Goal: Task Accomplishment & Management: Manage account settings

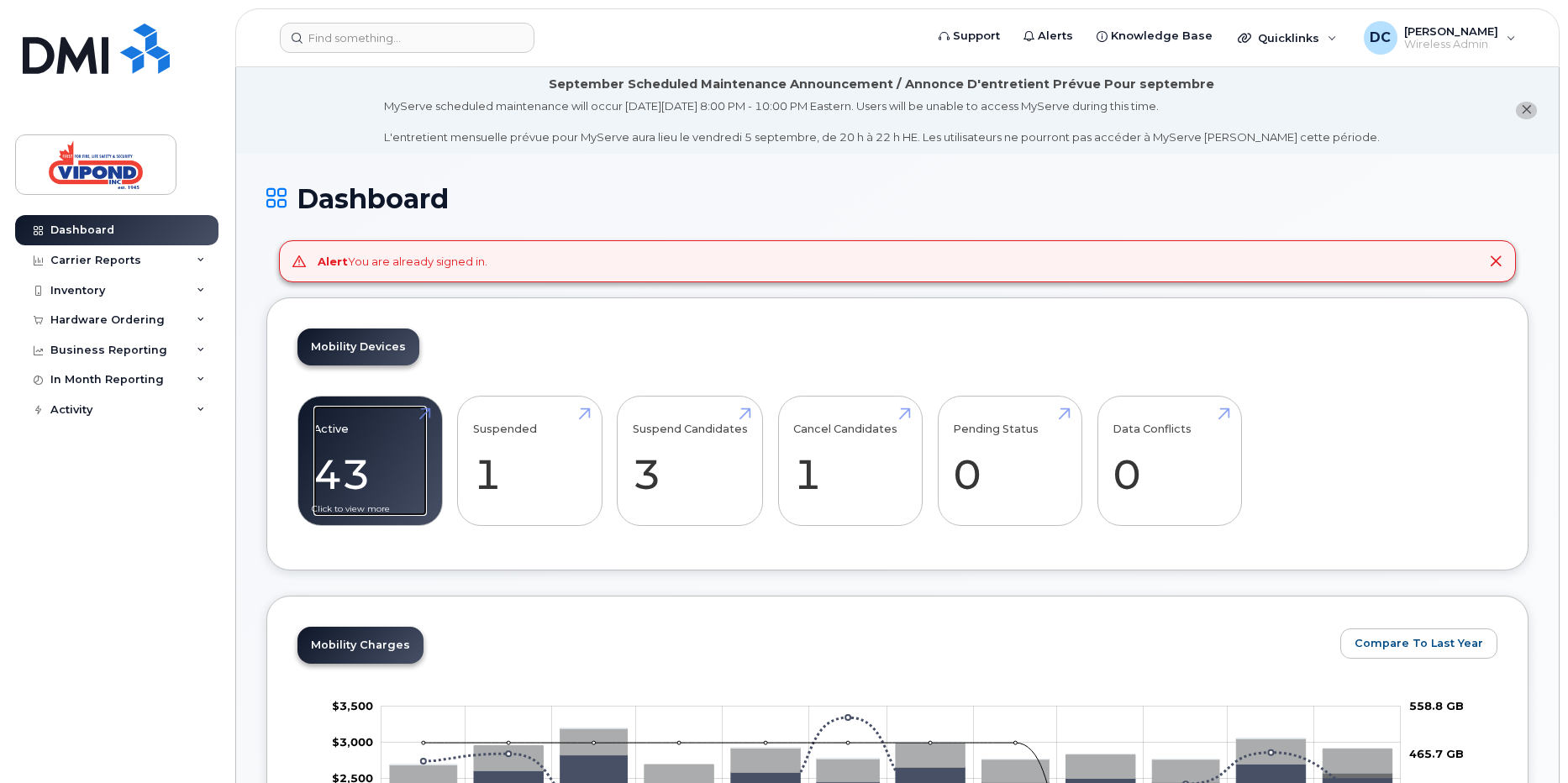
click at [369, 497] on link "Active 43 -94%" at bounding box center [370, 461] width 114 height 111
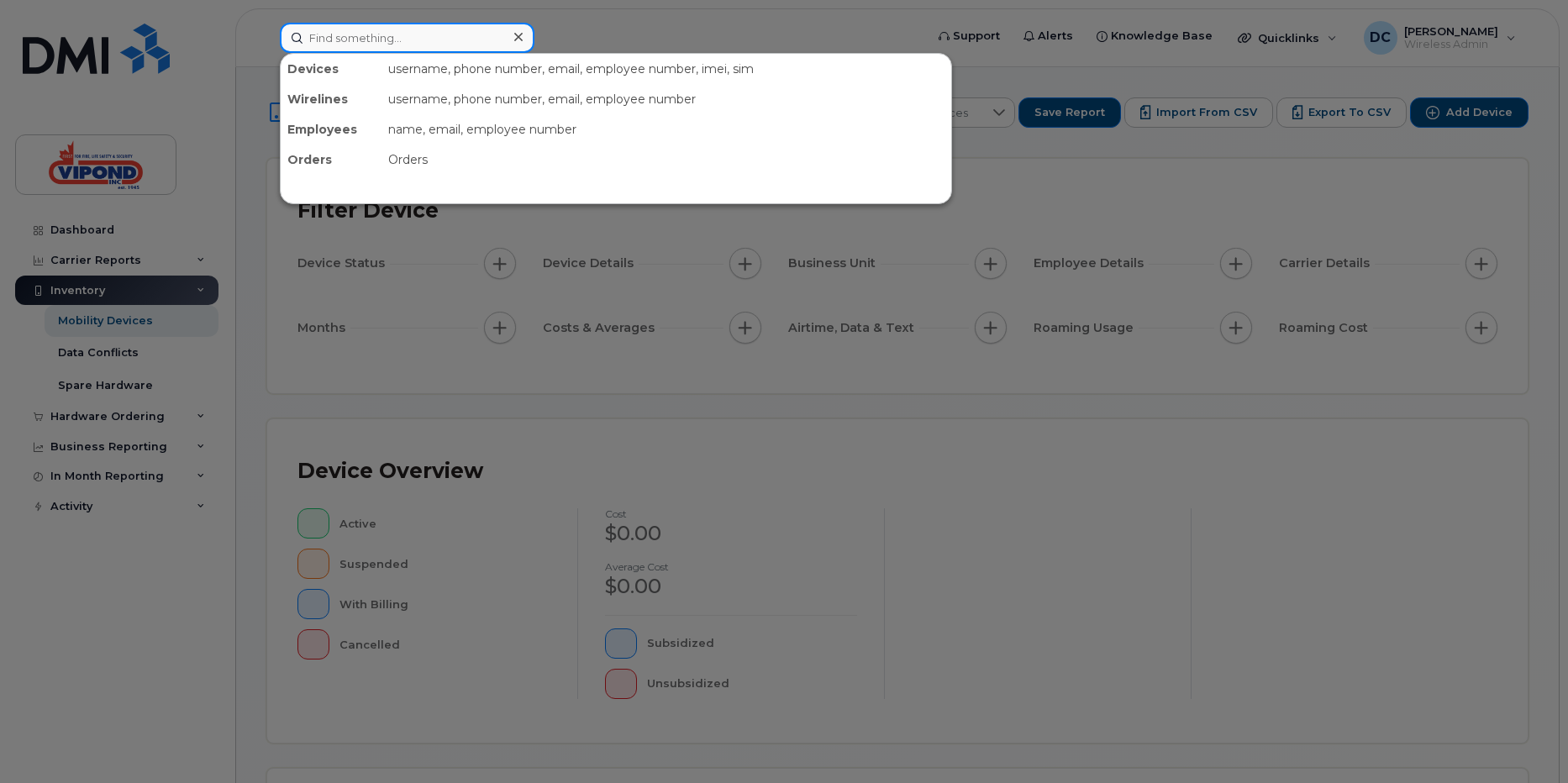
click at [359, 42] on input at bounding box center [407, 38] width 254 height 30
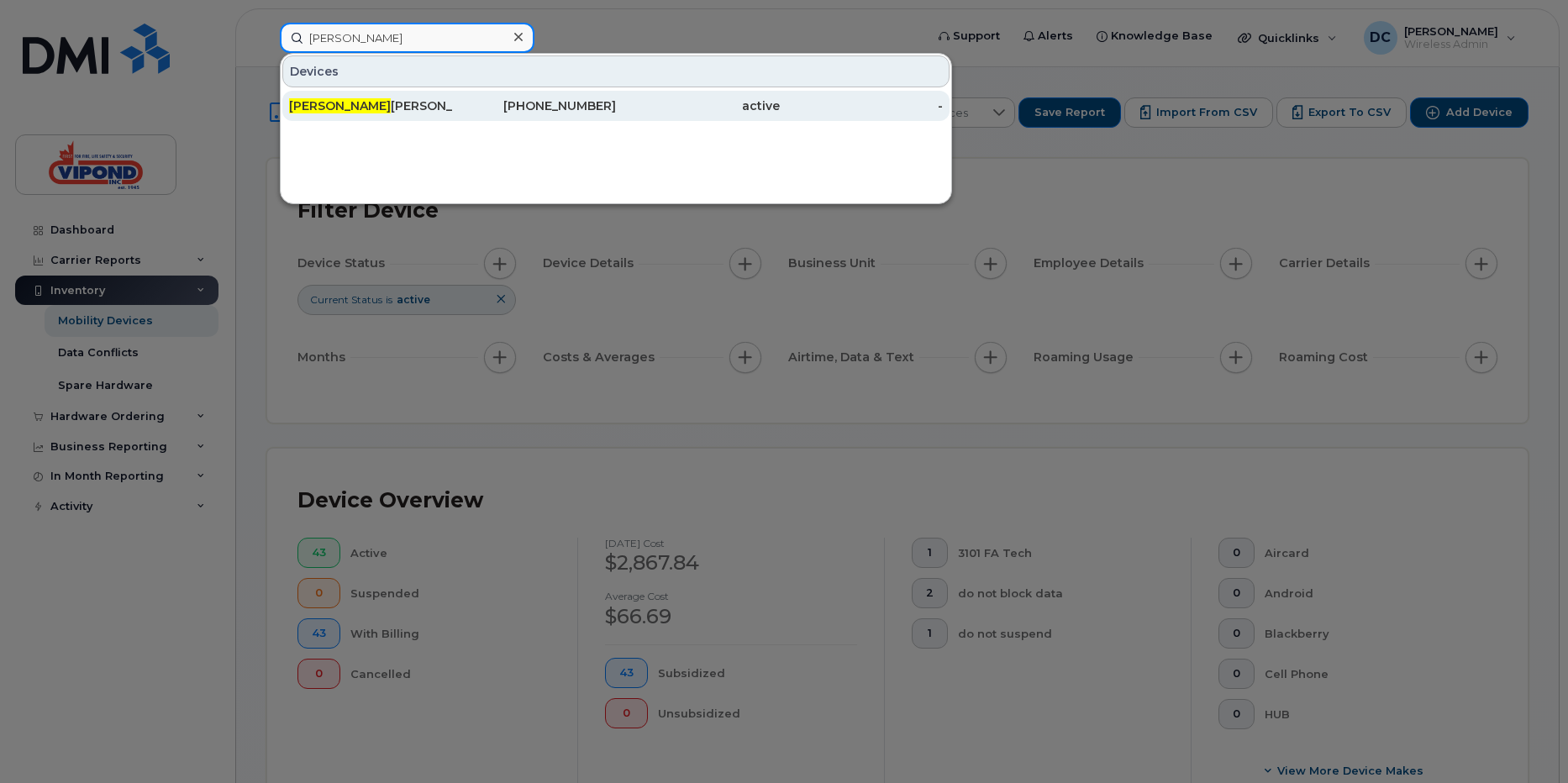
type input "jacque"
click at [356, 112] on div "Jacque line Singh" at bounding box center [371, 106] width 164 height 17
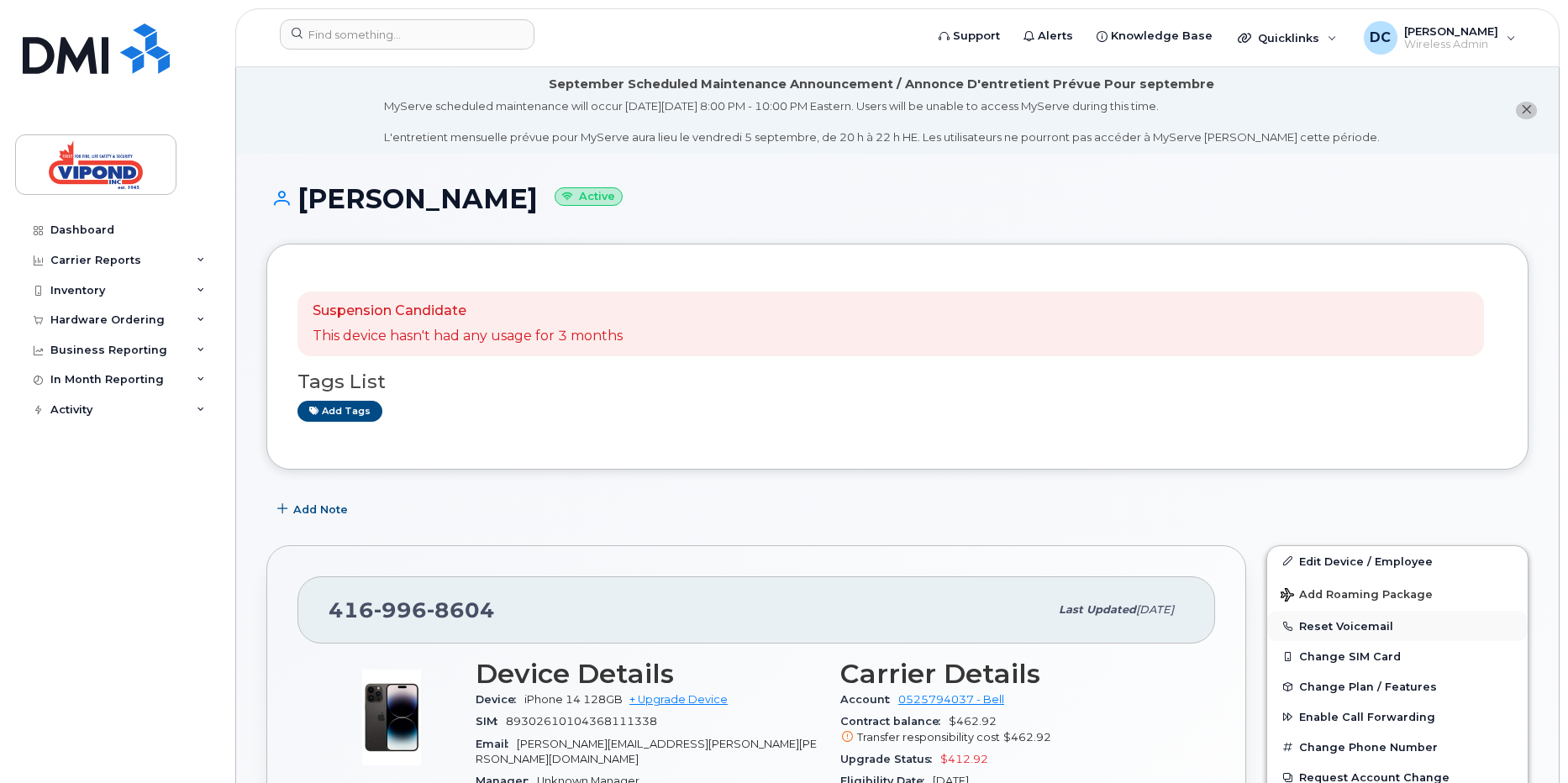
click at [1341, 630] on button "Reset Voicemail" at bounding box center [1397, 626] width 261 height 30
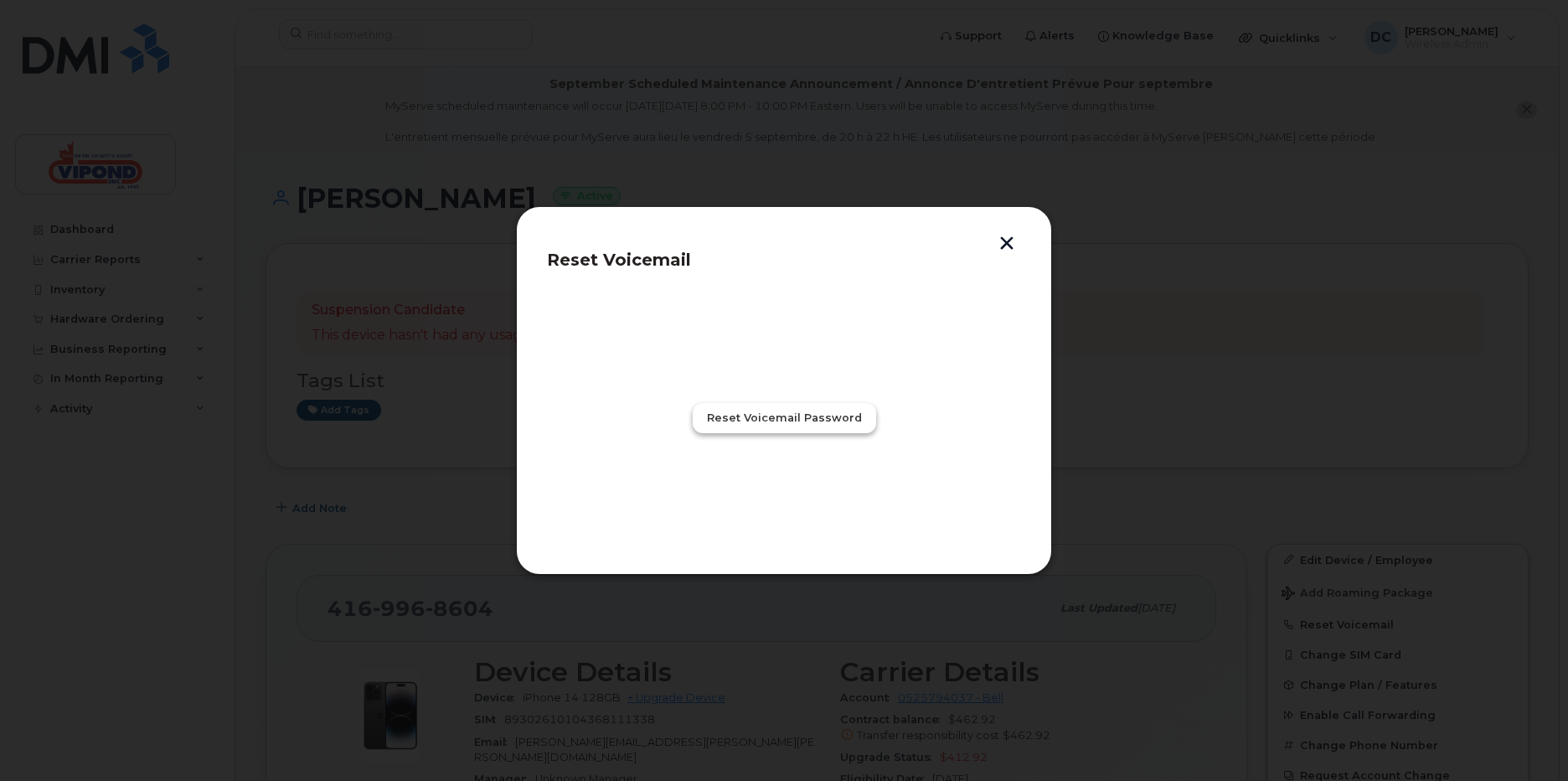
click at [753, 421] on span "Reset Voicemail Password" at bounding box center [784, 418] width 155 height 16
click at [1011, 246] on button "button" at bounding box center [1007, 245] width 25 height 18
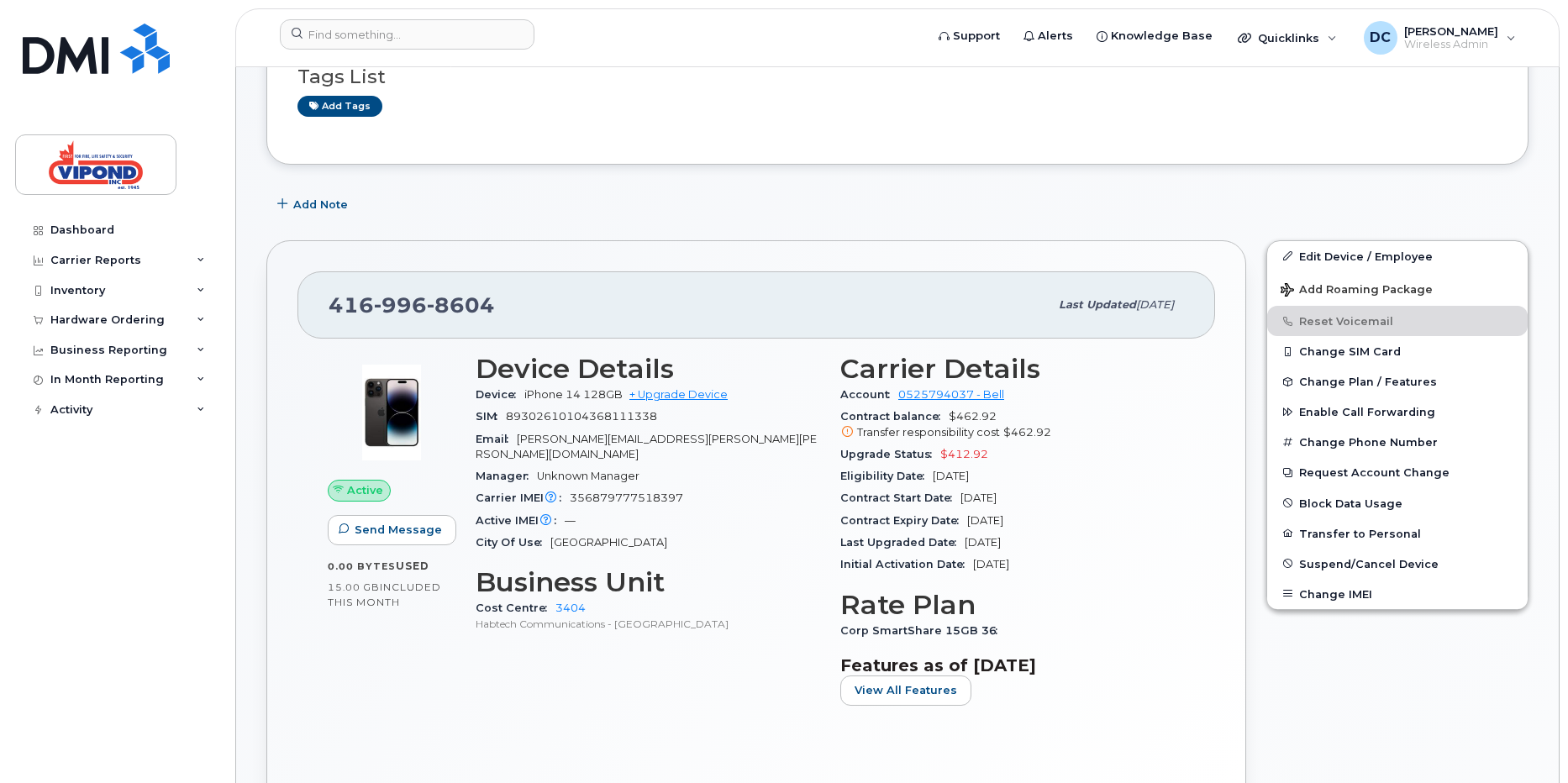
scroll to position [308, 0]
drag, startPoint x: 1565, startPoint y: 277, endPoint x: 1576, endPoint y: 240, distance: 38.6
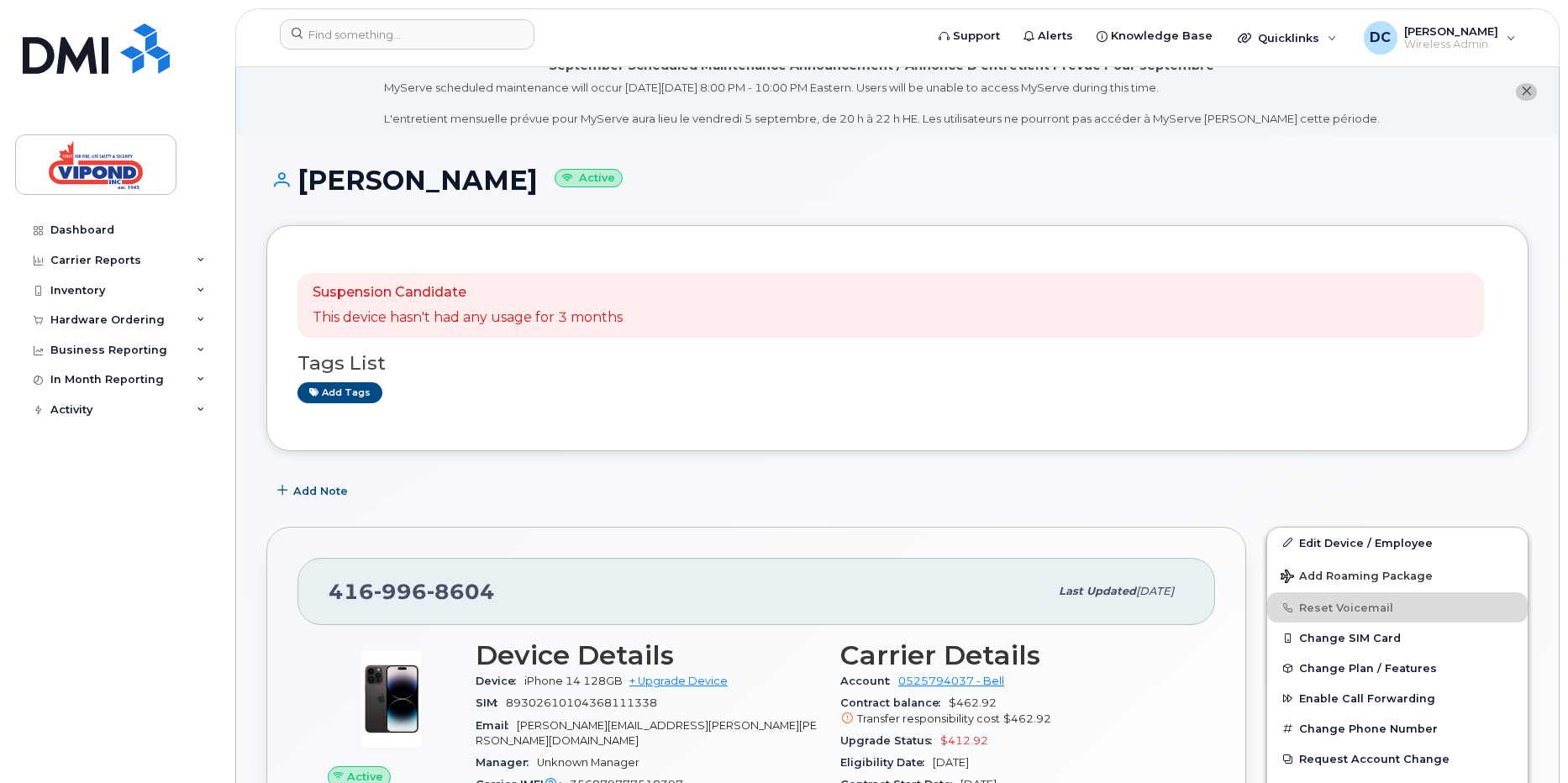
scroll to position [0, 0]
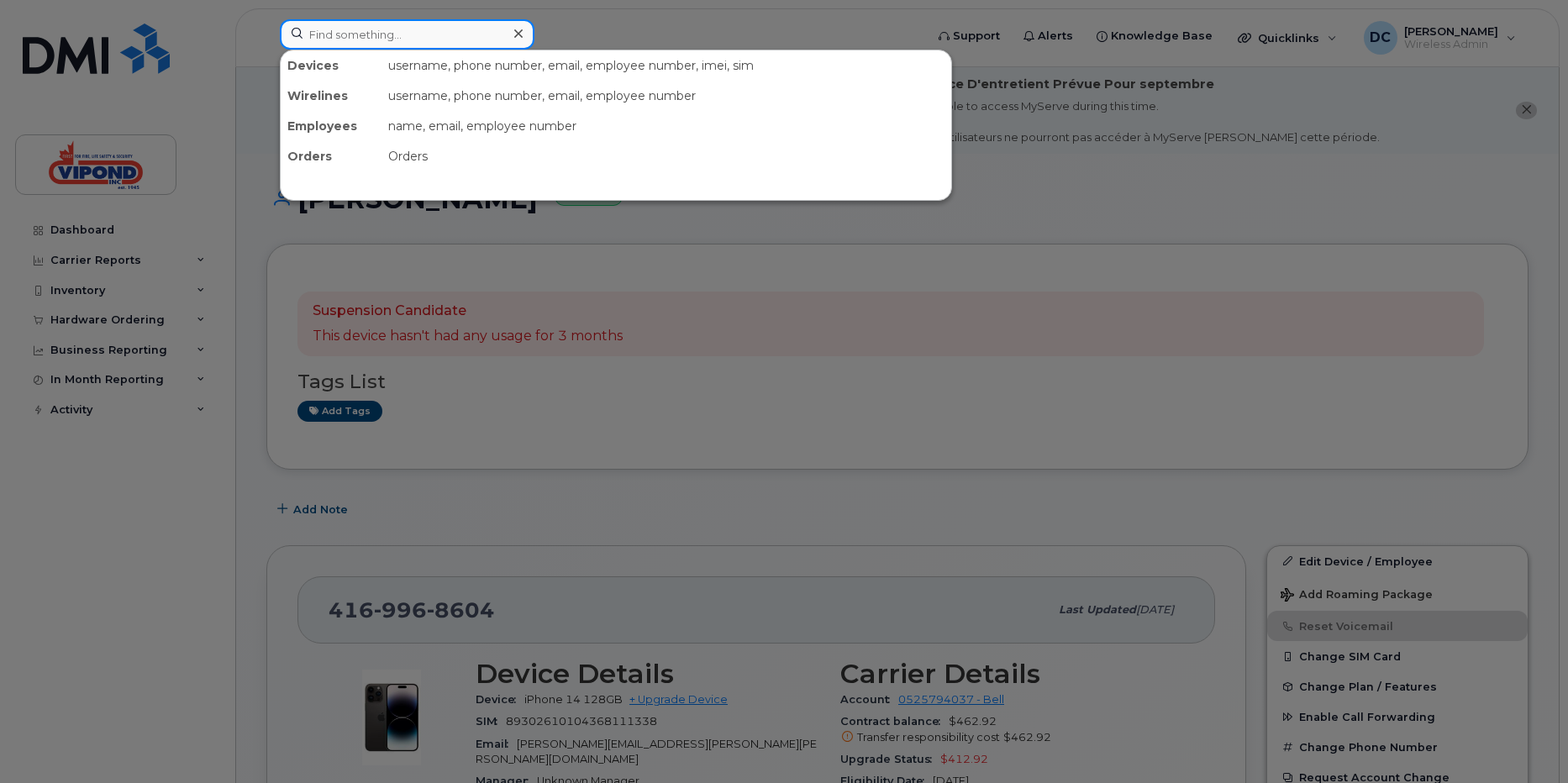
click at [314, 44] on input at bounding box center [407, 35] width 254 height 30
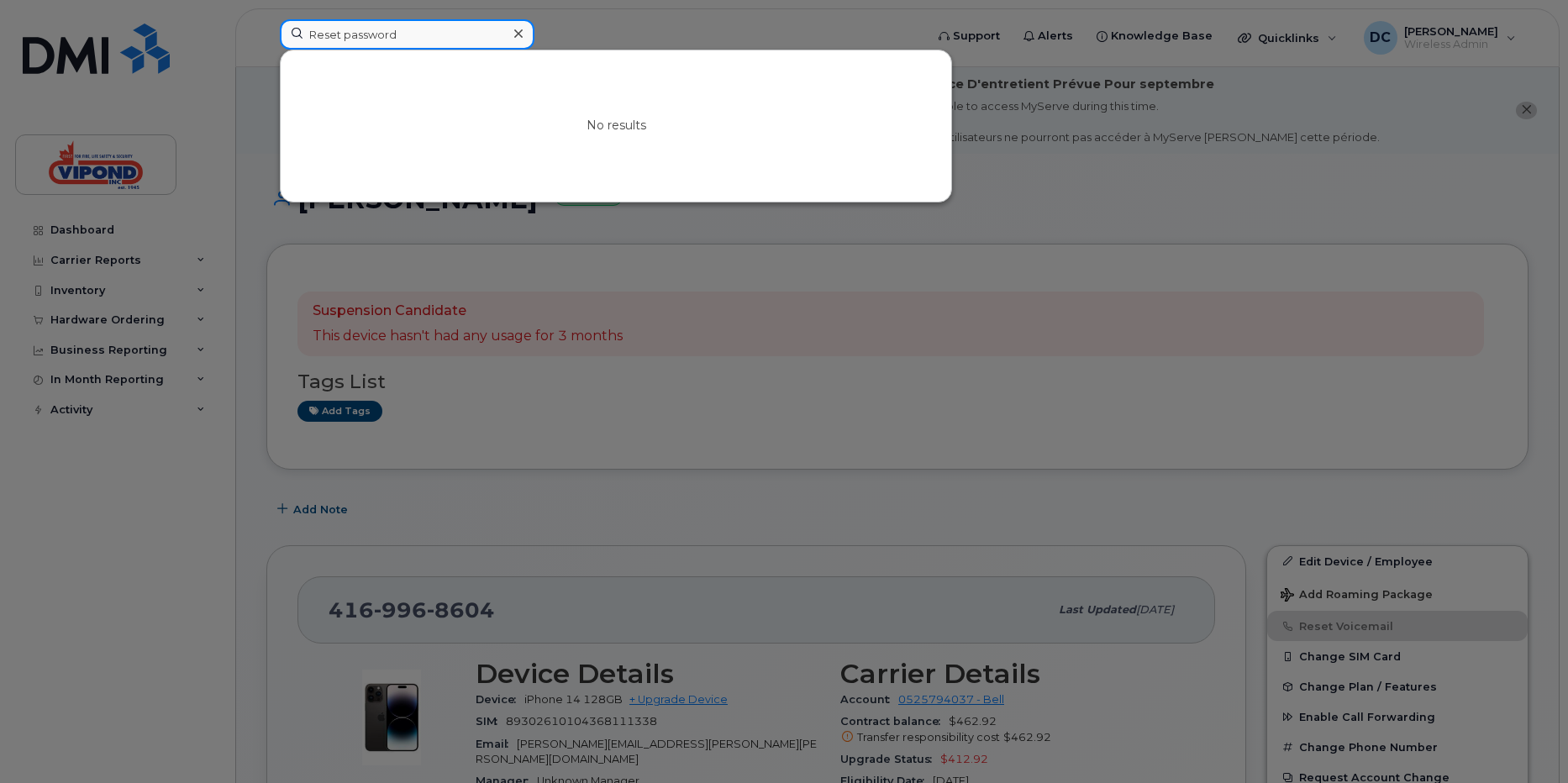
type input "Reset password"
click at [518, 29] on icon at bounding box center [518, 34] width 8 height 13
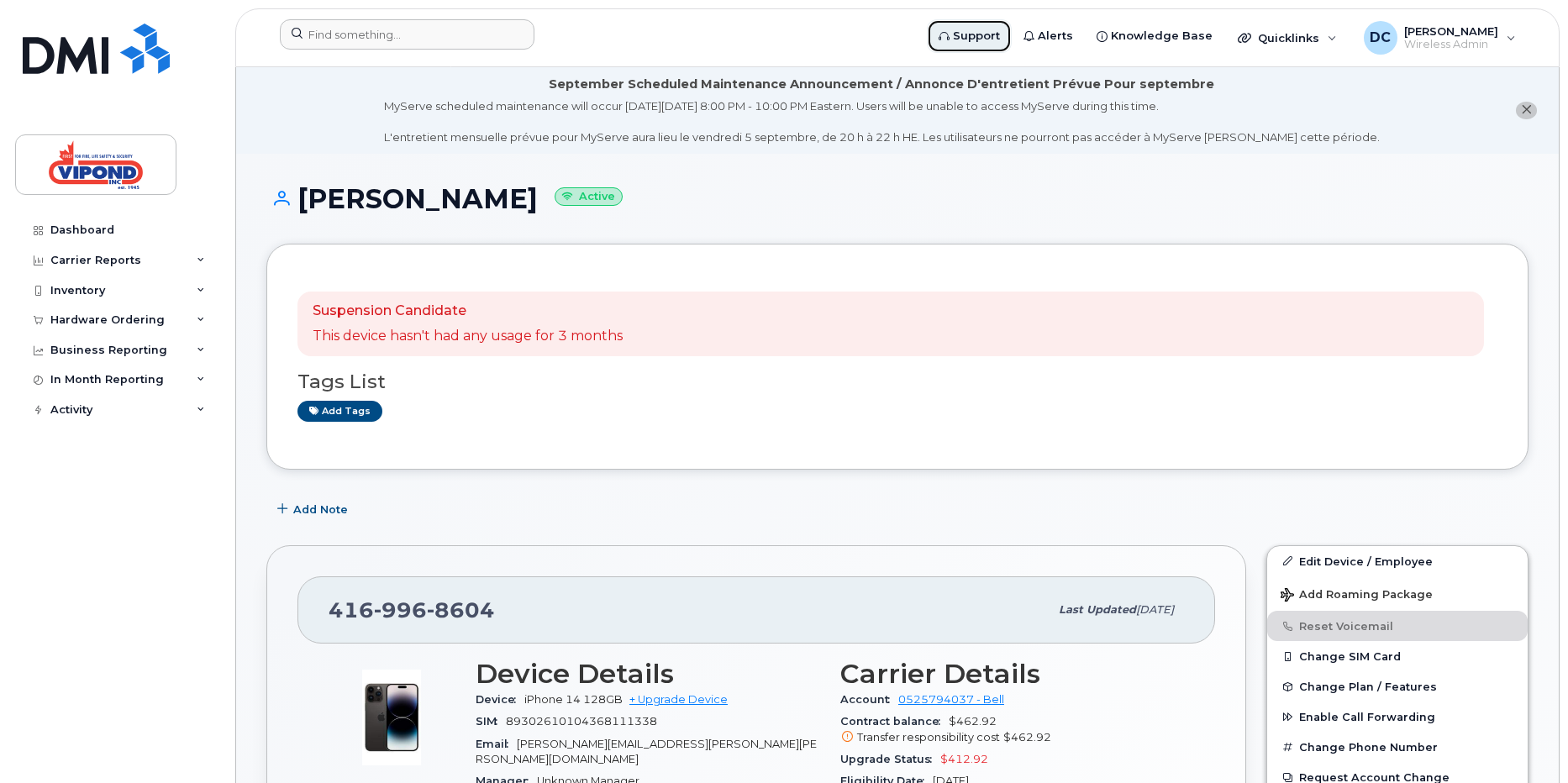
click at [1000, 41] on span "Support" at bounding box center [976, 36] width 47 height 17
click at [1279, 49] on div "Quicklinks" at bounding box center [1287, 38] width 122 height 34
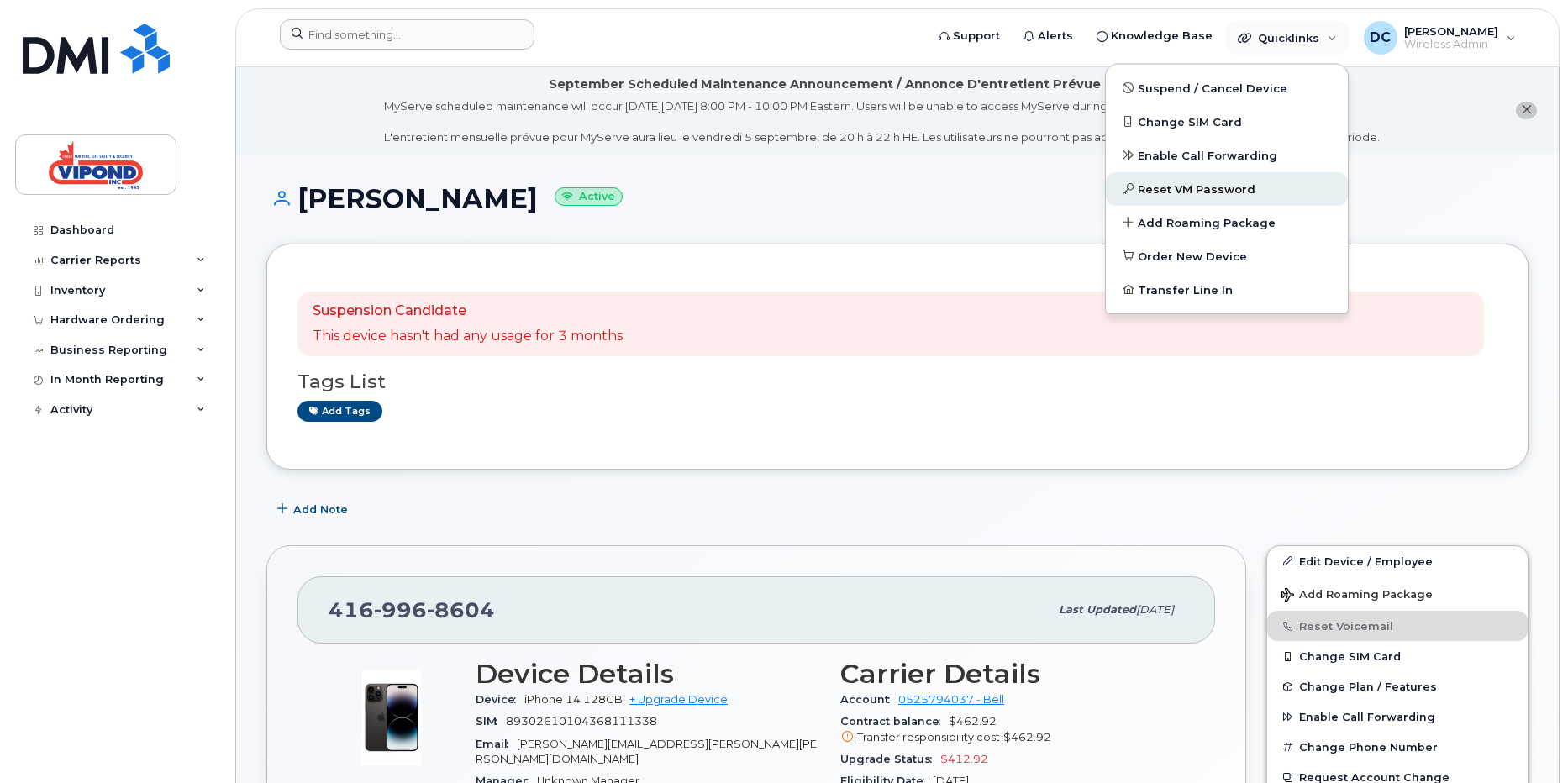
click at [1192, 192] on span "Reset VM Password" at bounding box center [1196, 190] width 118 height 17
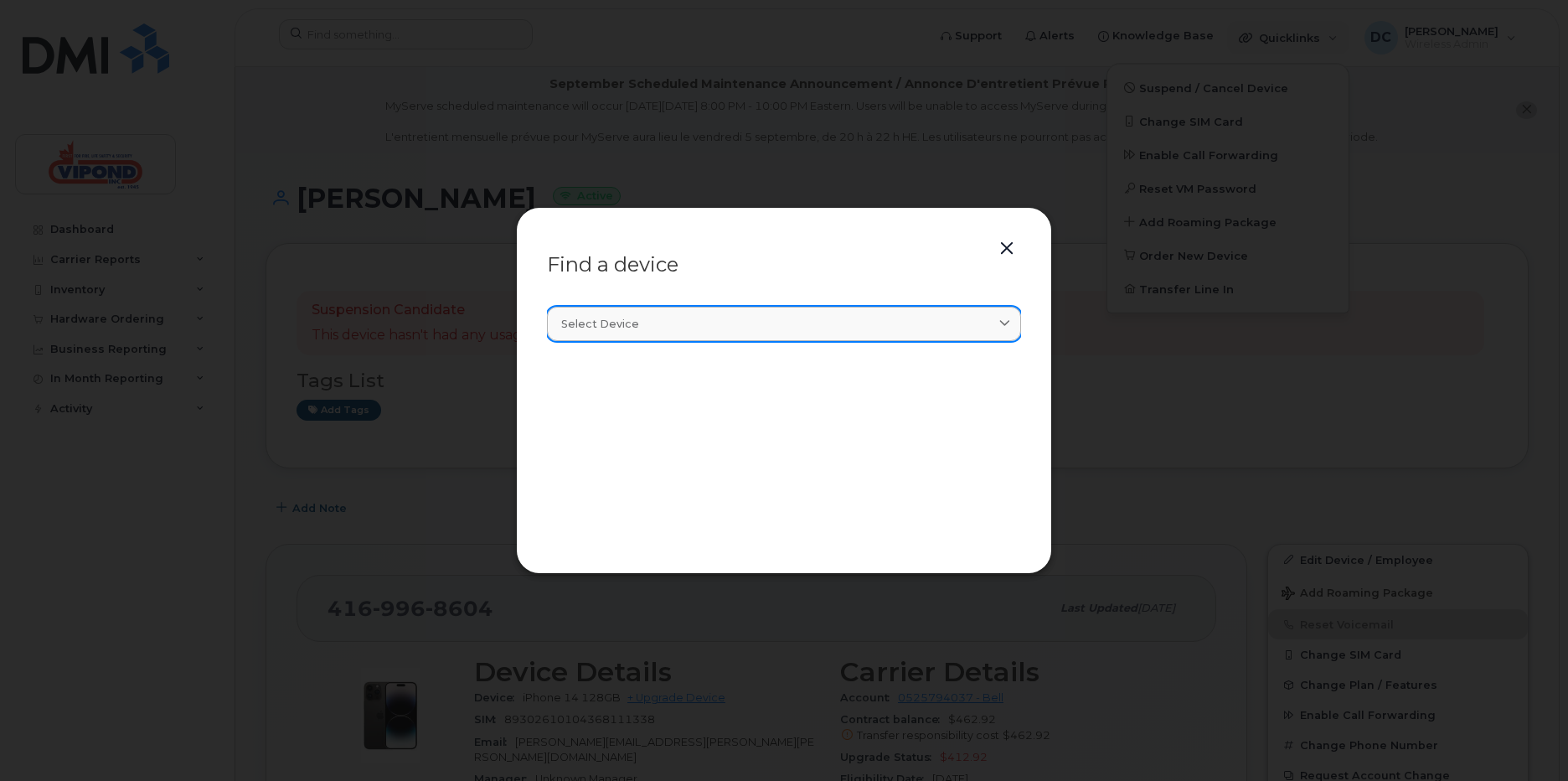
click at [666, 330] on div "Select device" at bounding box center [784, 324] width 446 height 16
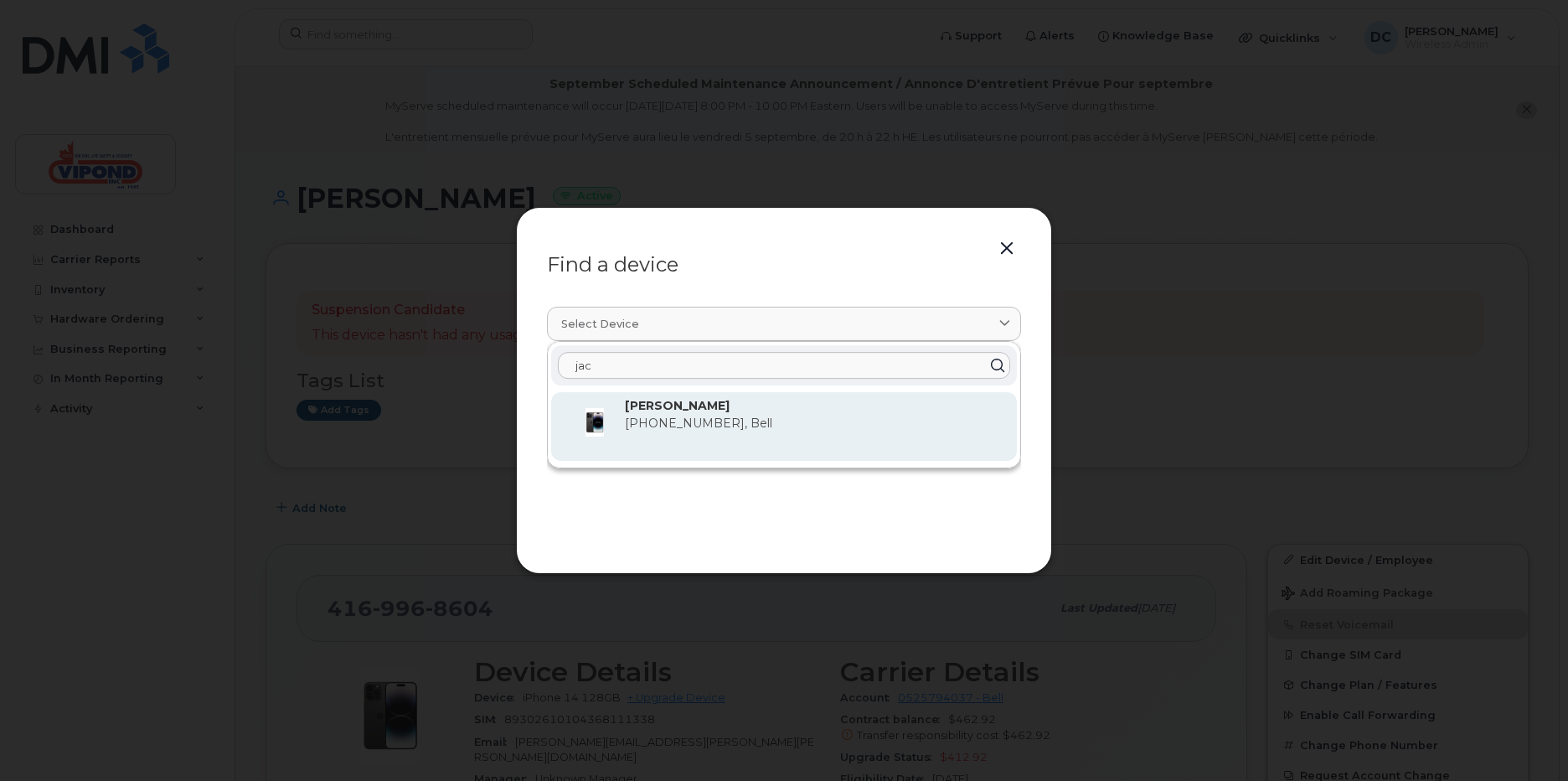
type input "jac"
click at [653, 418] on span "416-996-8604, Bell" at bounding box center [698, 423] width 147 height 15
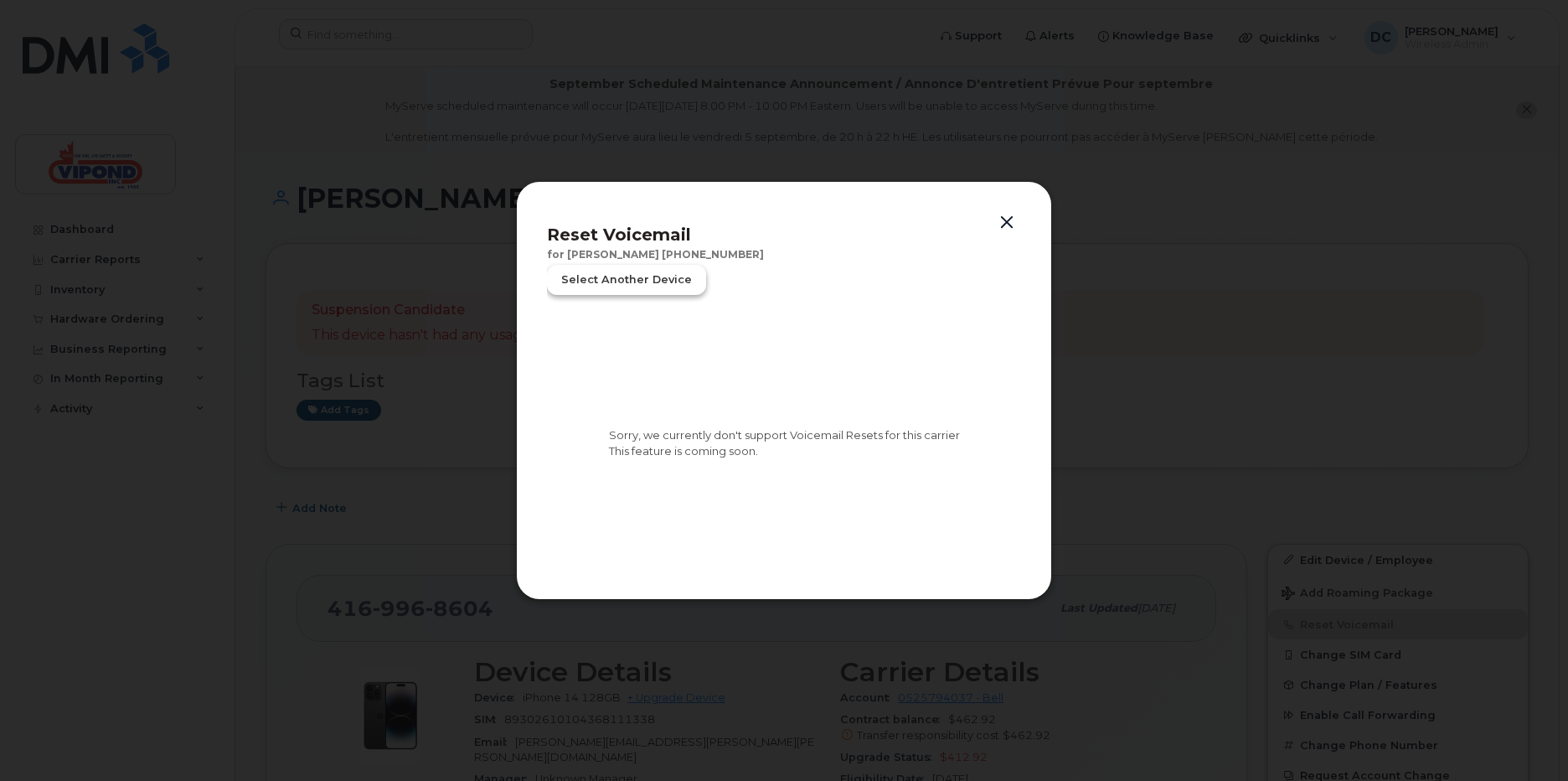
click at [642, 280] on span "Select another device" at bounding box center [626, 279] width 130 height 16
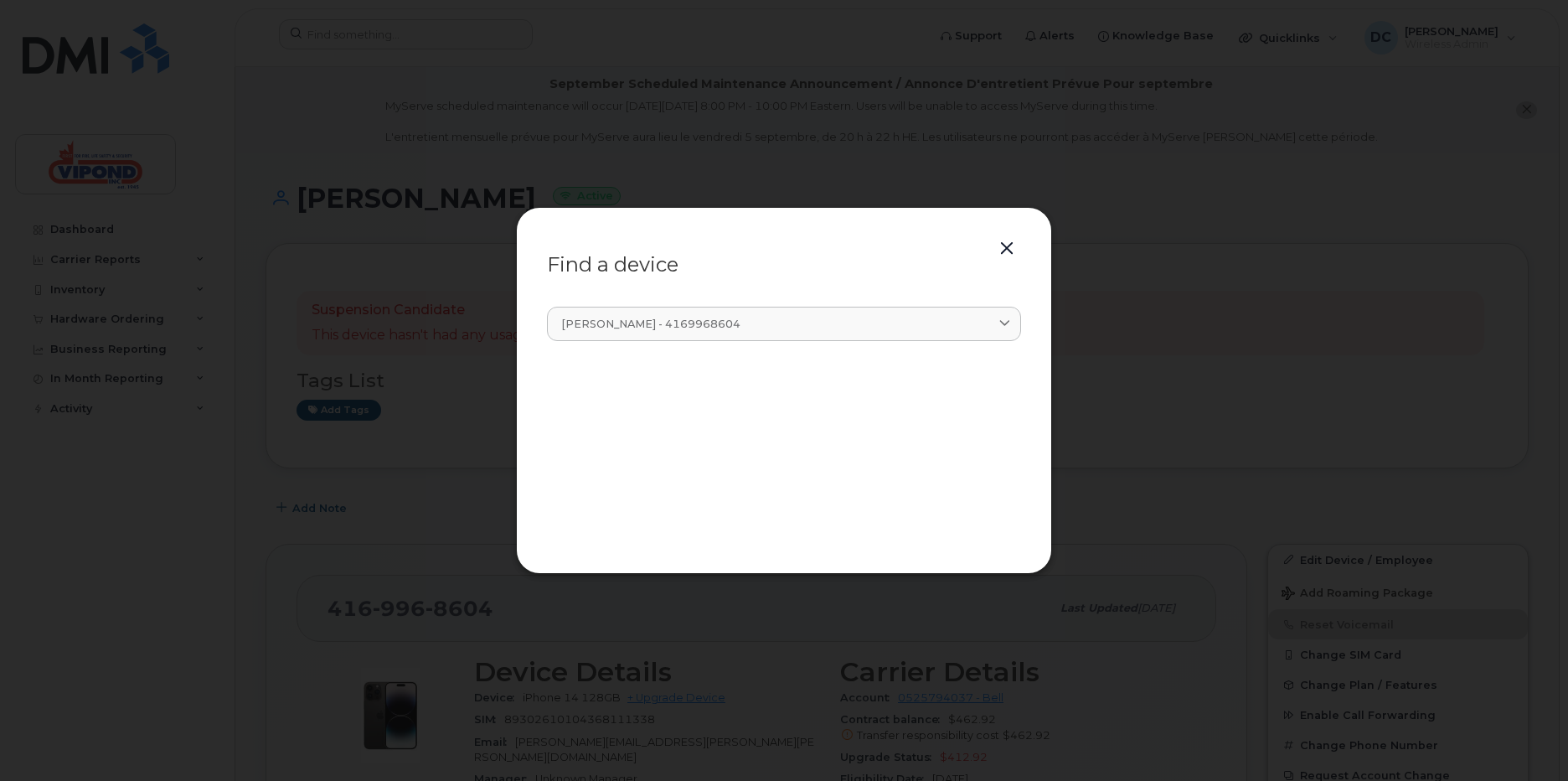
click at [1003, 245] on button "button" at bounding box center [1007, 249] width 25 height 23
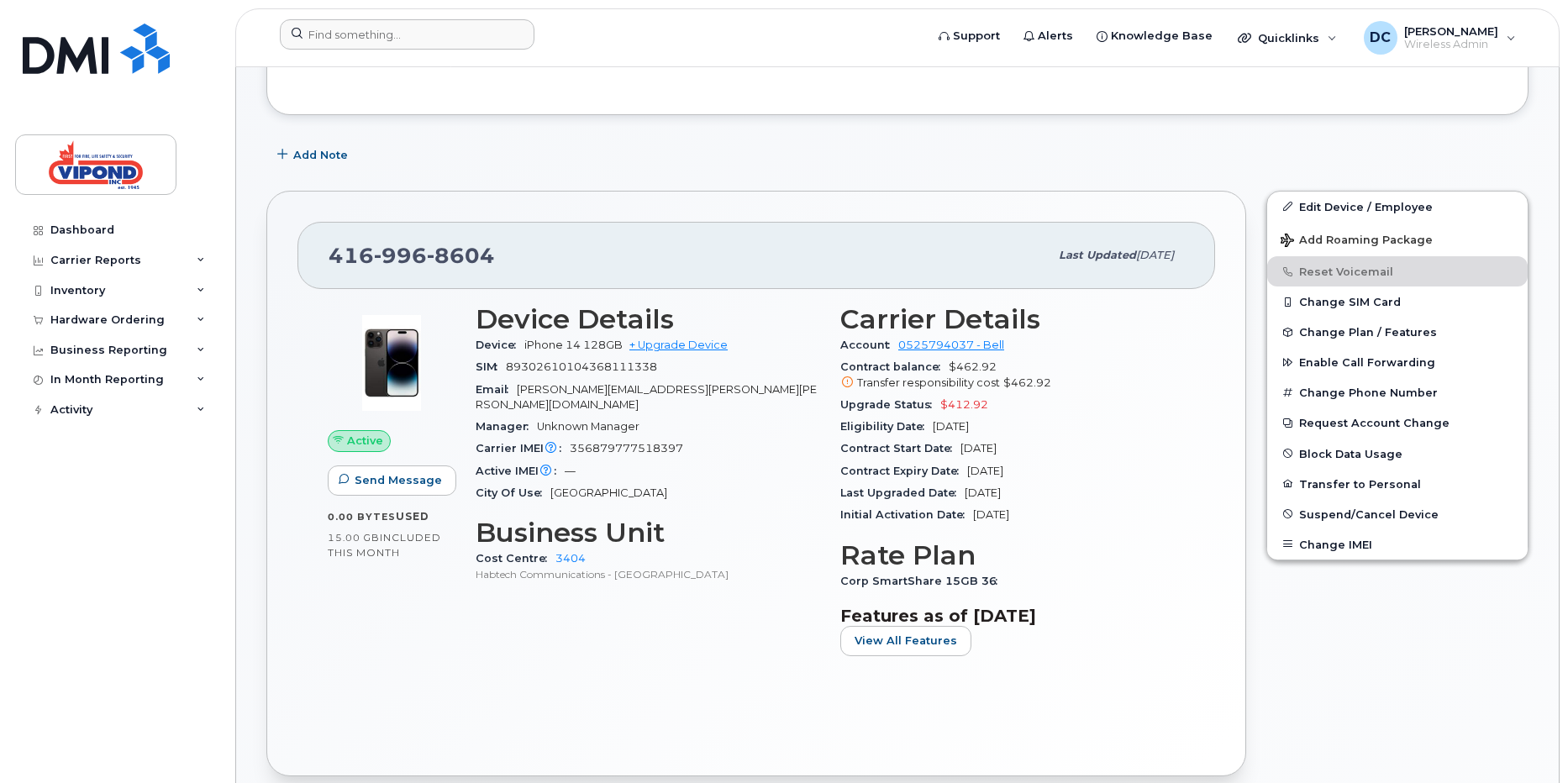
scroll to position [360, 0]
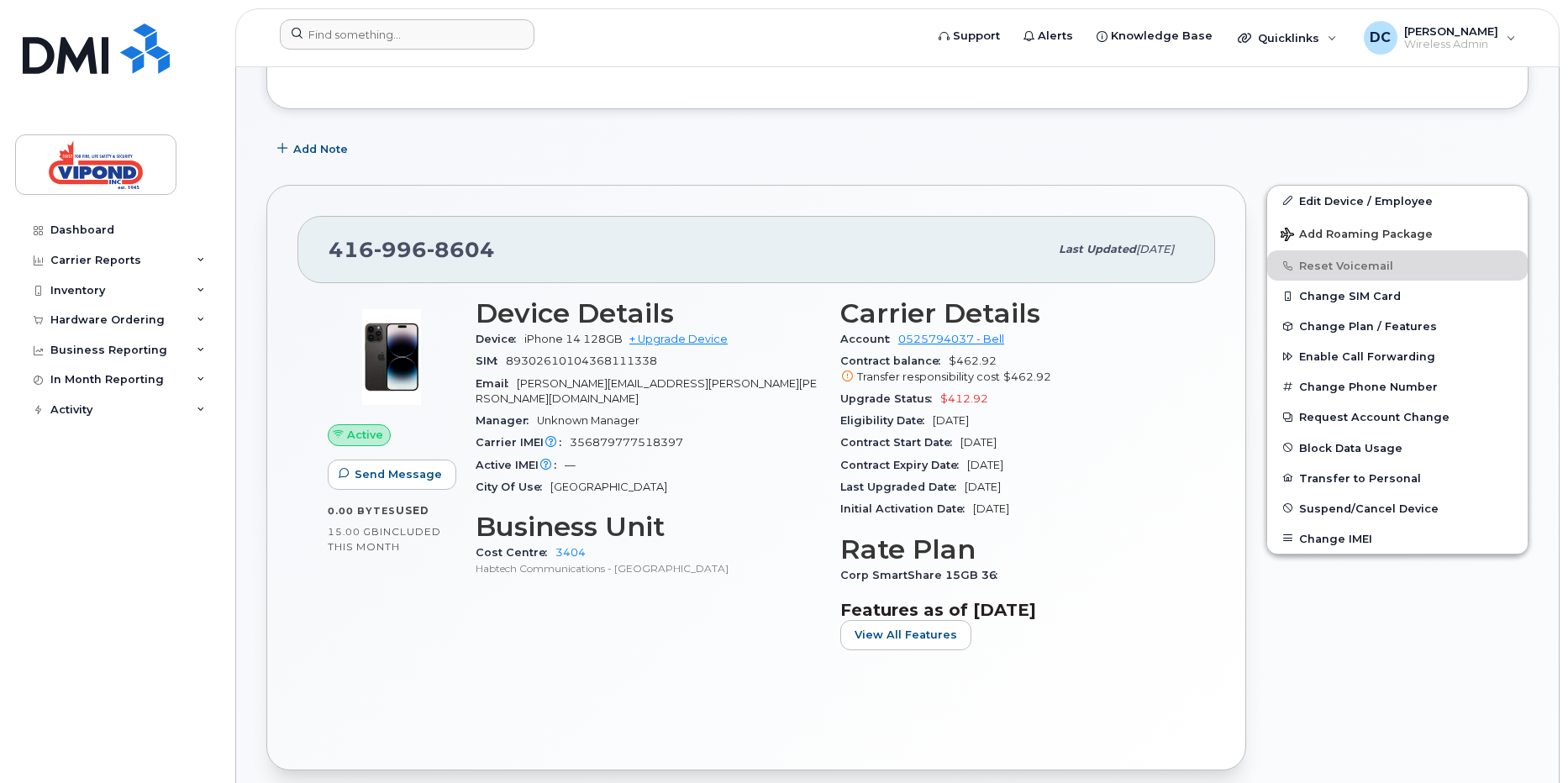
click at [1149, 366] on div "Contract balance $462.92 Transfer responsibility cost $462.92" at bounding box center [1013, 369] width 344 height 38
